Goal: Share content

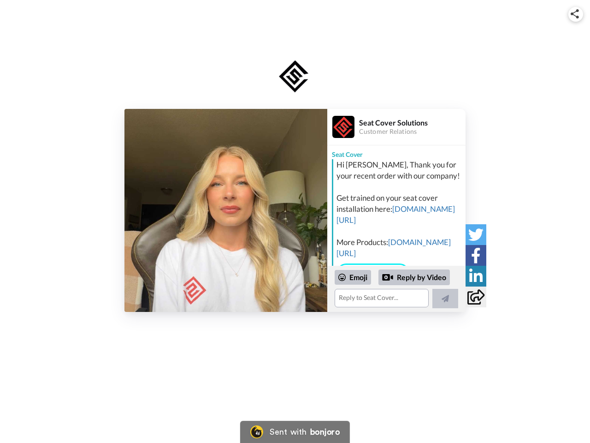
click at [576, 14] on img at bounding box center [575, 13] width 8 height 9
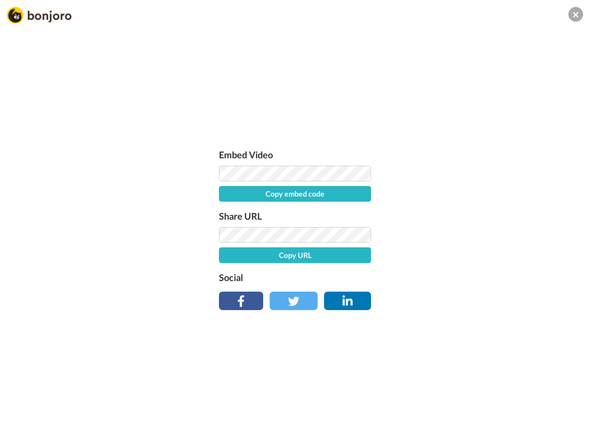
click at [226, 210] on label "Share URL" at bounding box center [295, 215] width 152 height 15
click at [397, 289] on div "Embed Video Copy embed code Share URL Copy URL Social" at bounding box center [295, 271] width 590 height 443
click at [353, 277] on label "Social" at bounding box center [295, 277] width 152 height 15
click at [415, 277] on div "Embed Video Copy embed code Share URL Copy URL Social" at bounding box center [295, 271] width 590 height 443
click at [445, 298] on div "Embed Video Copy embed code Share URL Copy URL Social" at bounding box center [295, 271] width 590 height 443
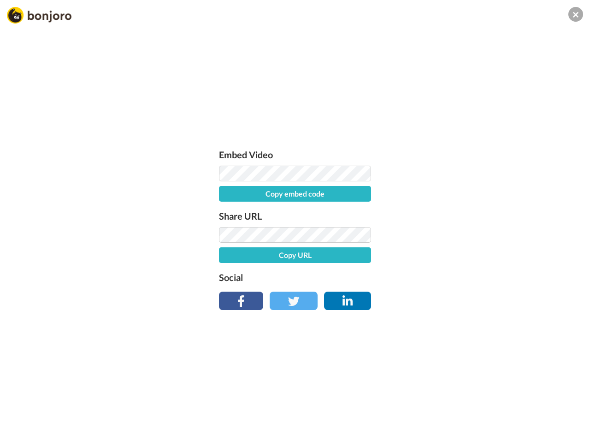
click at [476, 234] on div "Embed Video Copy embed code Share URL Copy URL Social" at bounding box center [295, 271] width 590 height 443
click at [476, 255] on div "Embed Video Copy embed code Share URL Copy URL Social" at bounding box center [295, 271] width 590 height 443
click at [476, 276] on div "Embed Video Copy embed code Share URL Copy URL Social" at bounding box center [295, 271] width 590 height 443
click at [476, 296] on div "Embed Video Copy embed code Share URL Copy URL Social" at bounding box center [295, 271] width 590 height 443
